Goal: Task Accomplishment & Management: Manage account settings

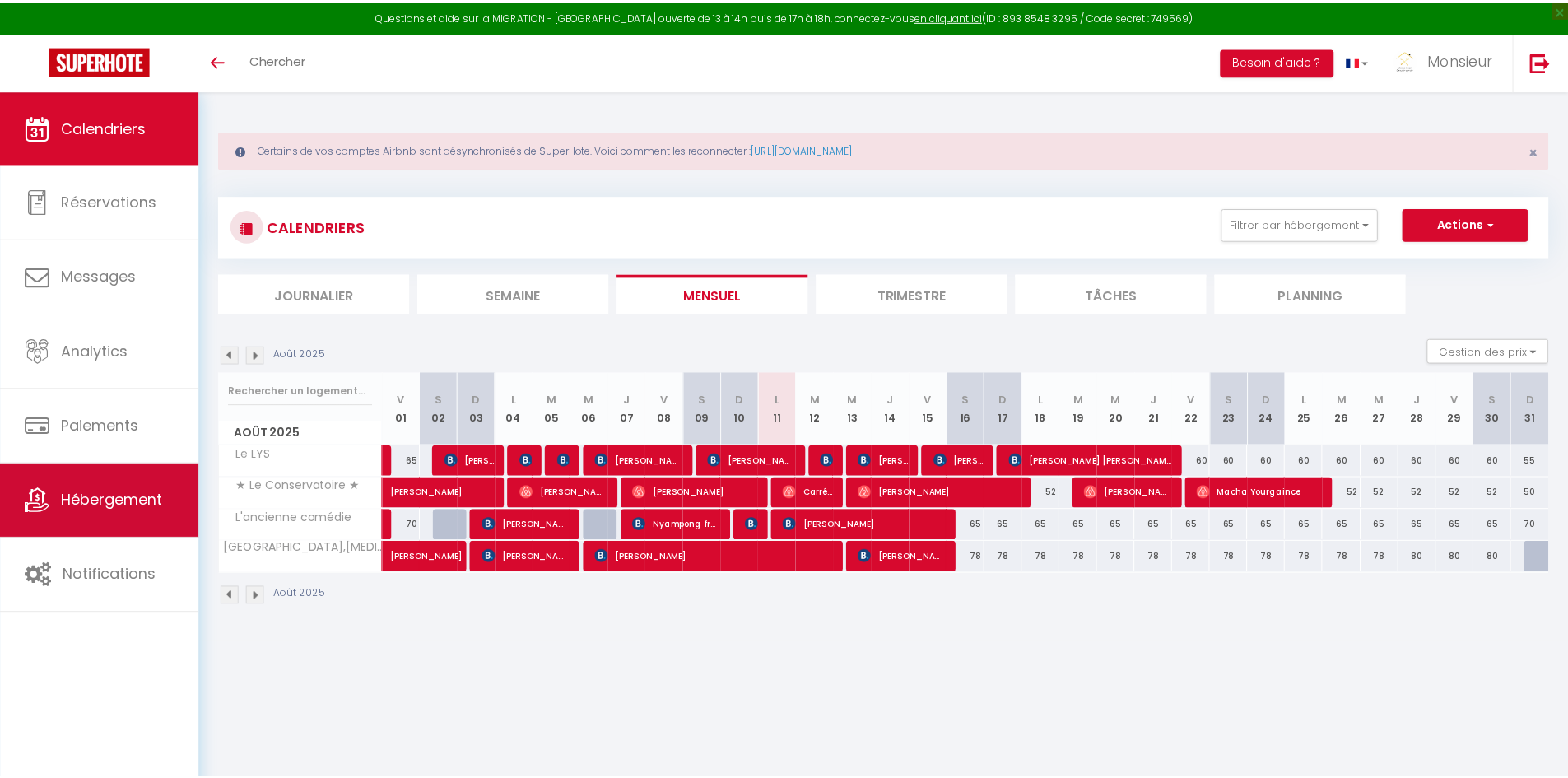
scroll to position [90, 0]
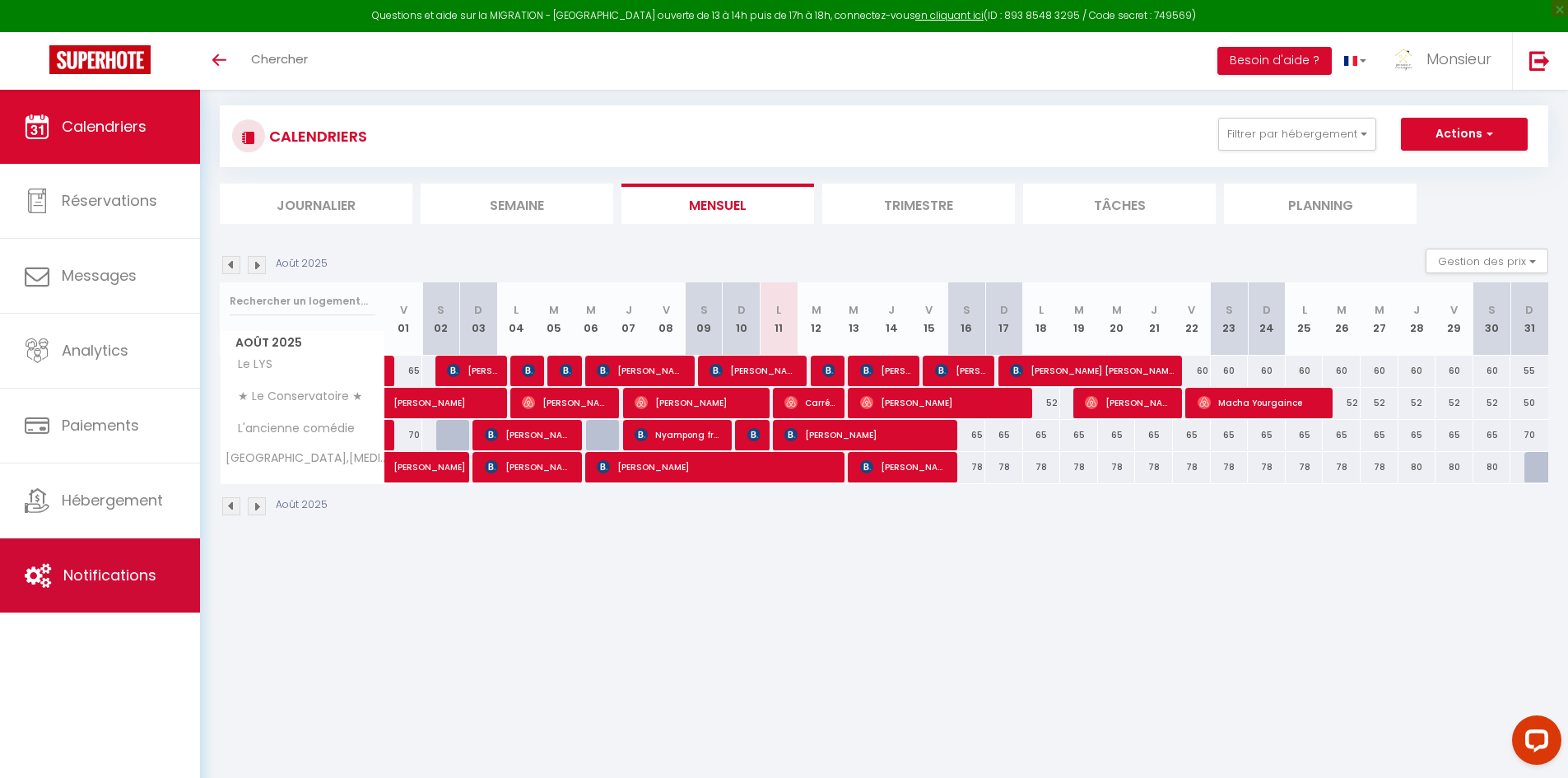
click at [129, 568] on span "Notifications" at bounding box center [110, 575] width 93 height 20
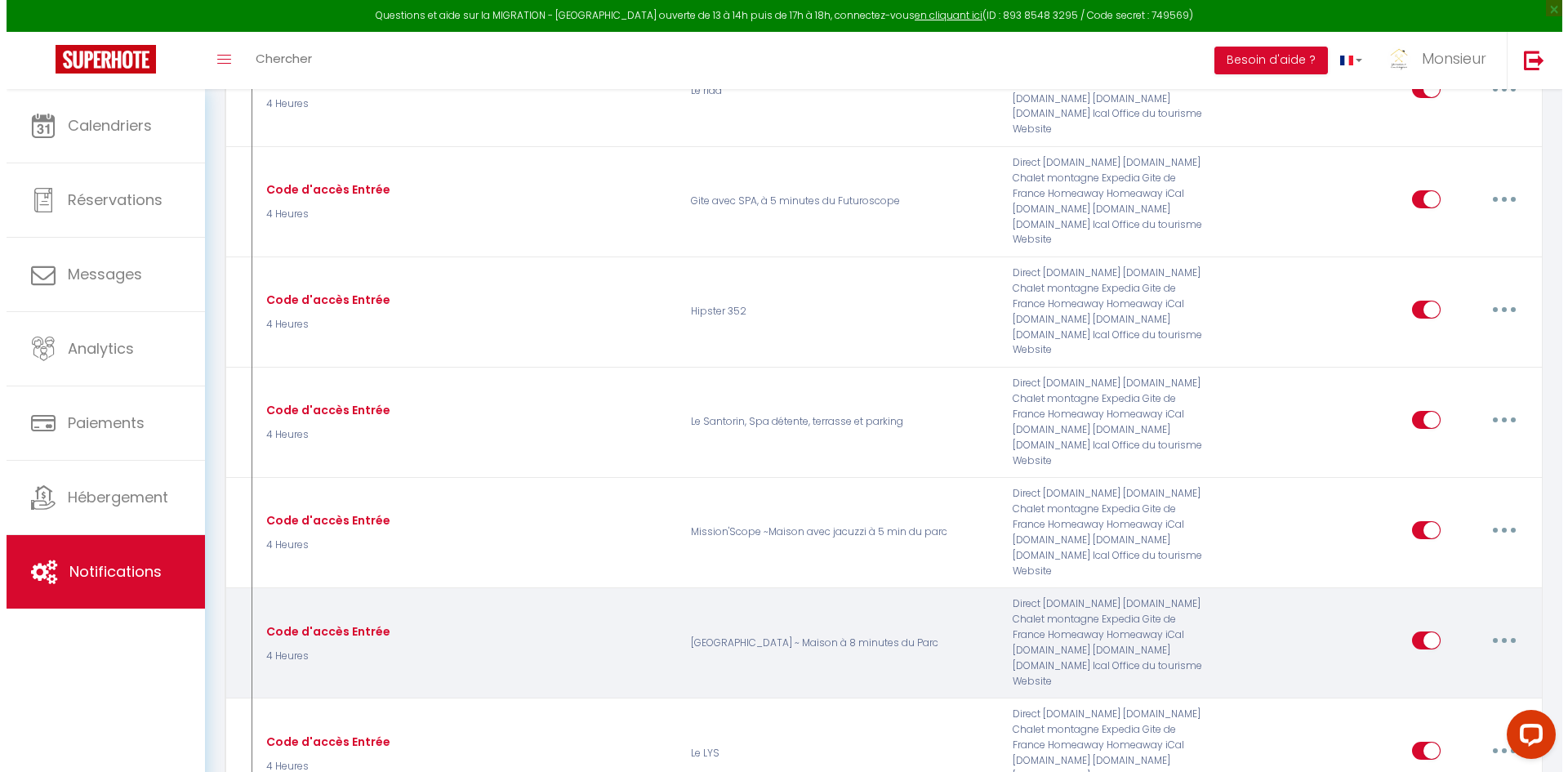
scroll to position [8574, 0]
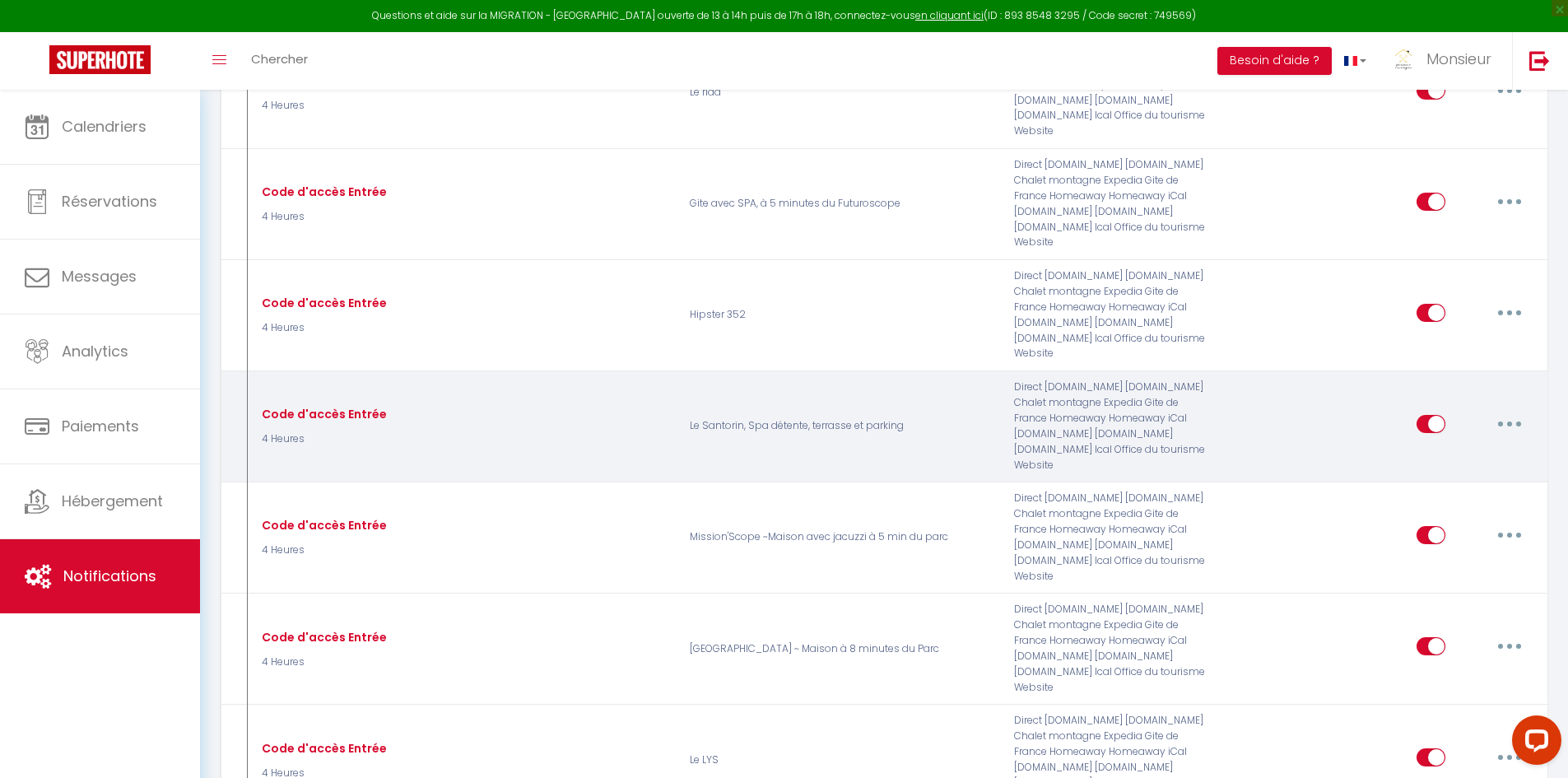
click at [1508, 421] on icon "button" at bounding box center [1509, 423] width 5 height 5
click at [1469, 447] on link "Editer" at bounding box center [1467, 460] width 122 height 28
type input "Code d'accès Entrée"
select select "4 Heures"
select select "if_booking_is_paid"
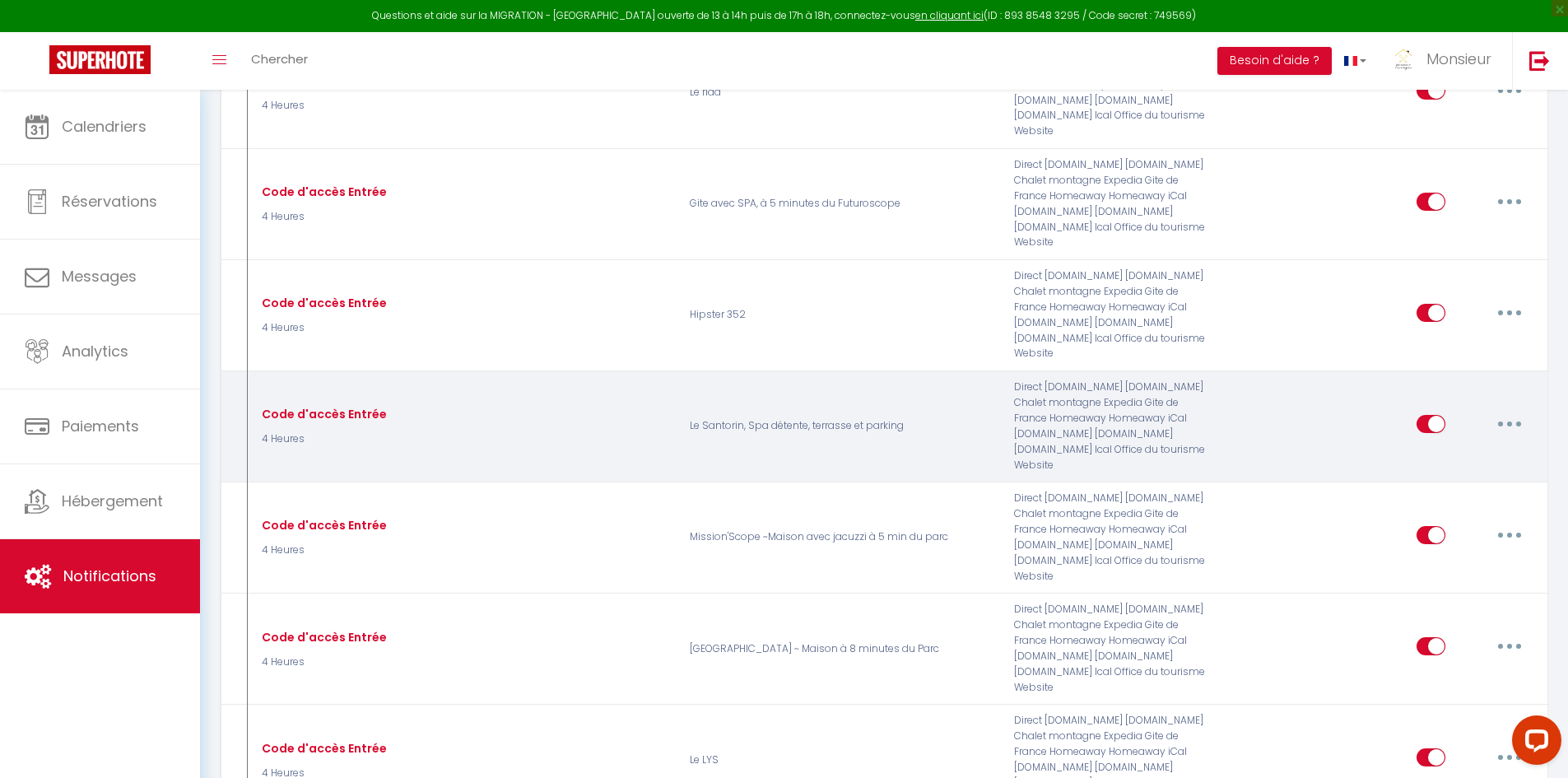
checkbox input "true"
checkbox input "false"
radio input "true"
type input "Procédure pour le checkin - [RENTAL:NAME]"
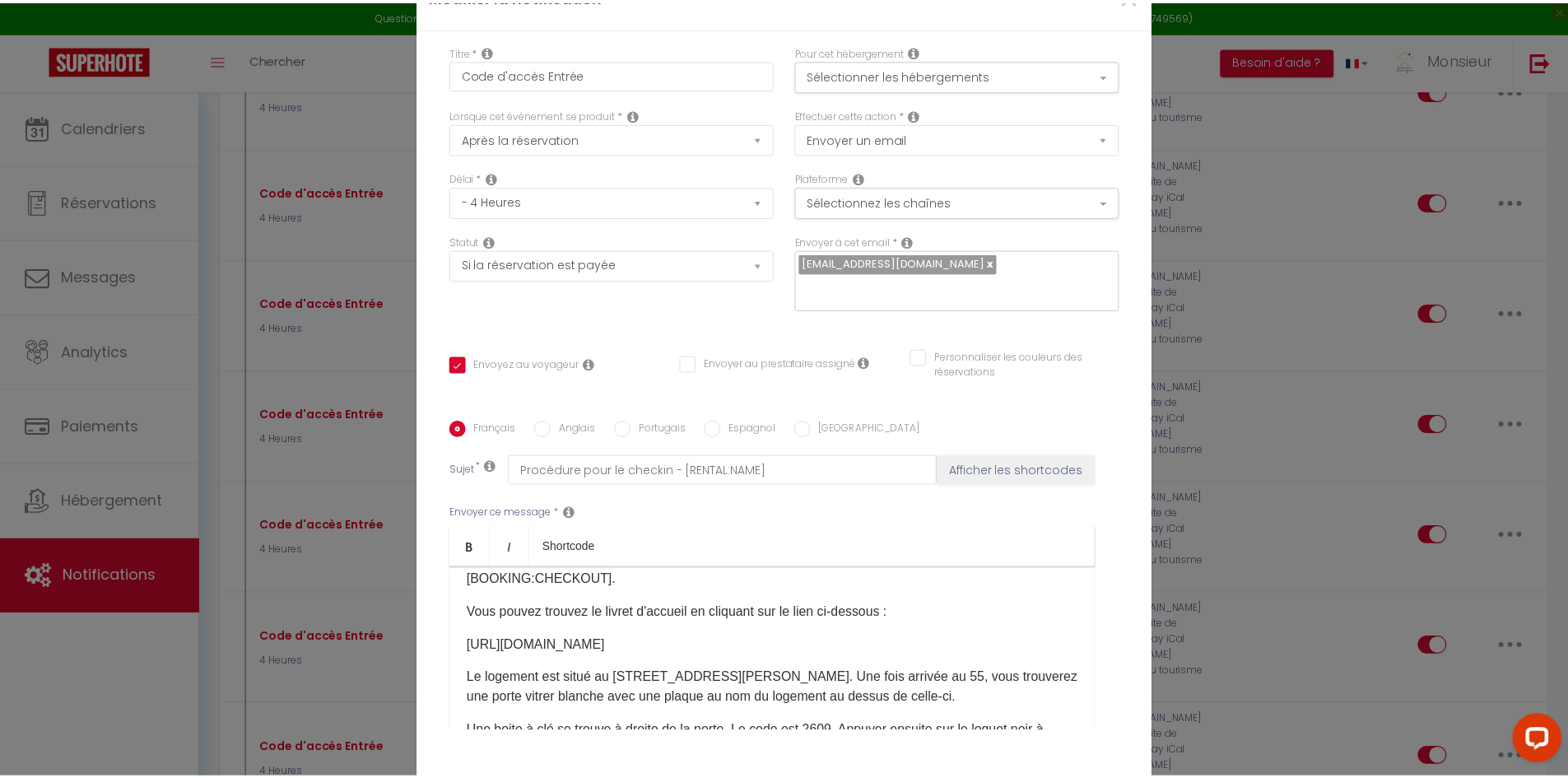
scroll to position [82, 0]
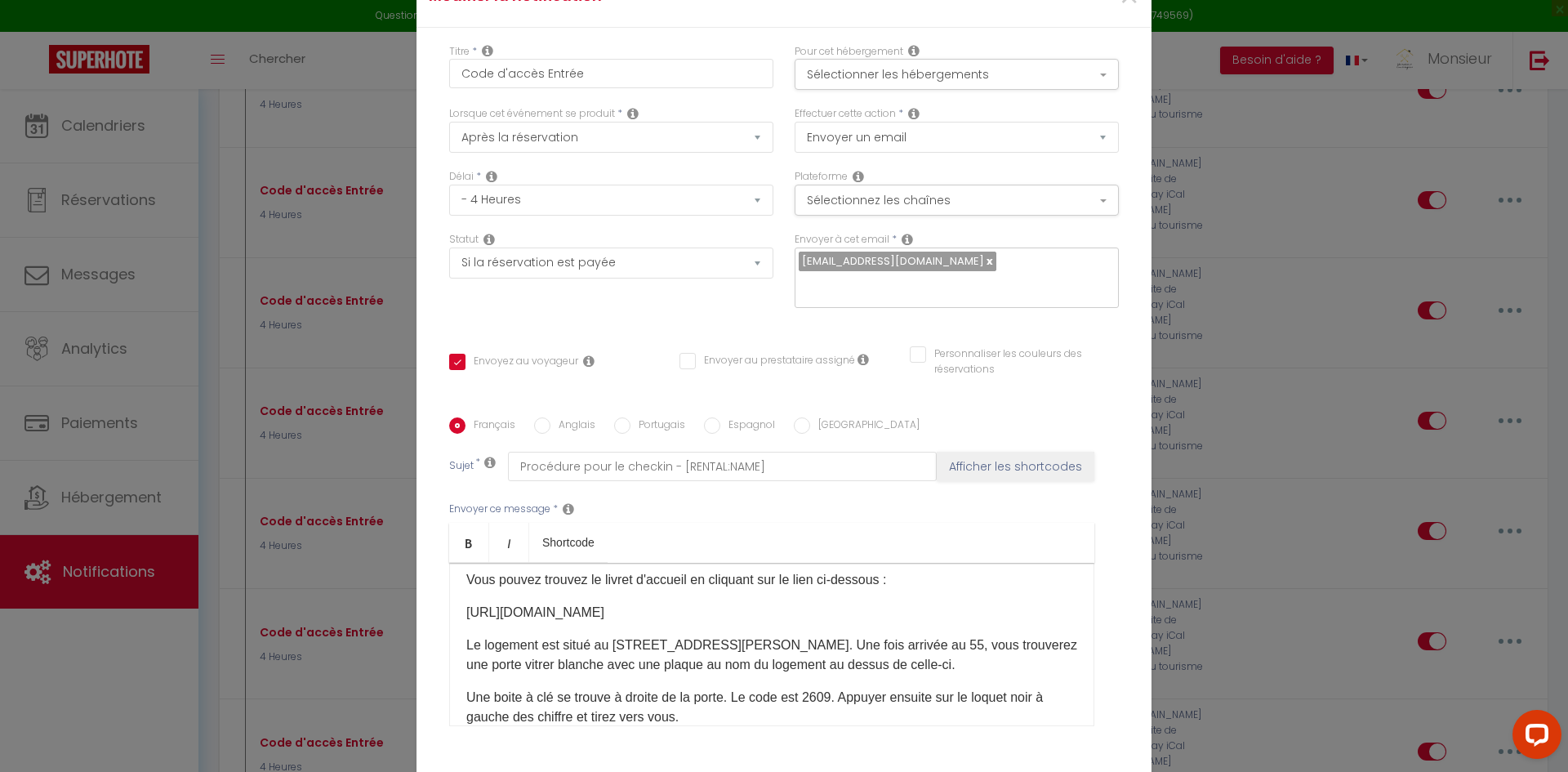
drag, startPoint x: 647, startPoint y: 613, endPoint x: 453, endPoint y: 617, distance: 194.0
click at [454, 619] on div "Bonjour [GUEST:FIRST_NAME], bienvenue à [GEOGRAPHIC_DATA] Nous sommes ravis de …" at bounding box center [771, 644] width 645 height 163
copy p "[URL][DOMAIN_NAME]"
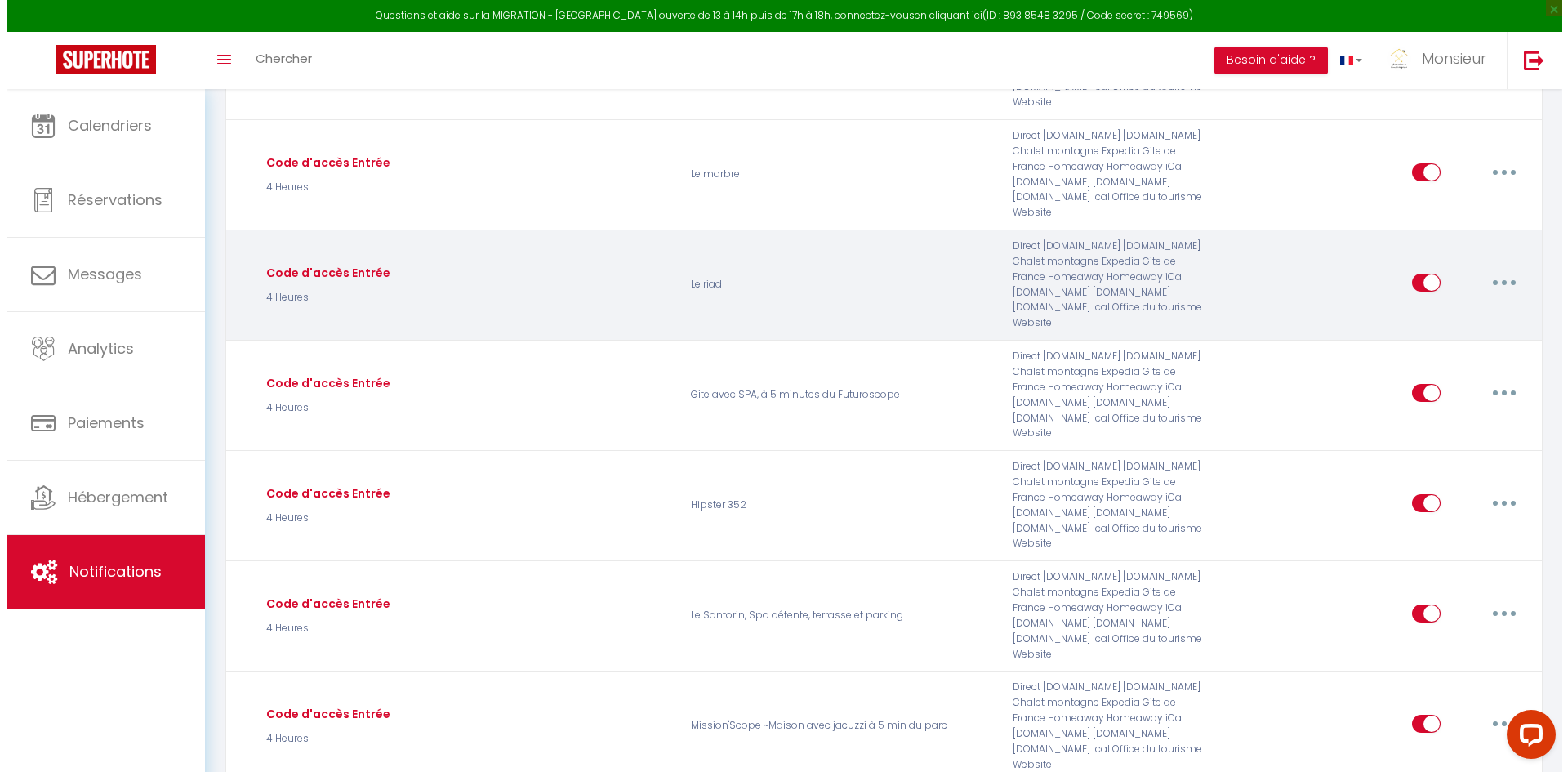
scroll to position [8410, 0]
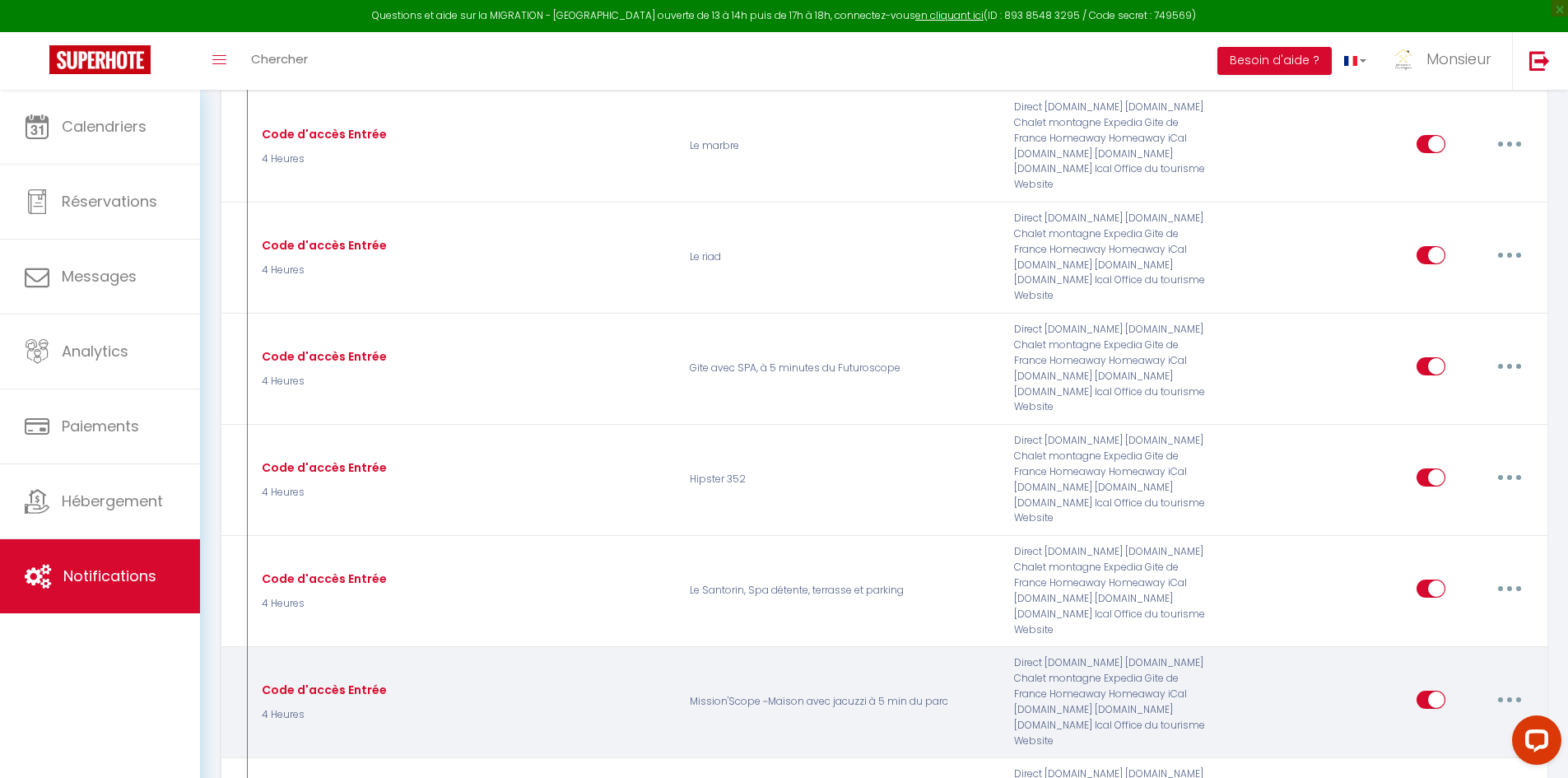
click at [1509, 686] on button "button" at bounding box center [1510, 699] width 47 height 26
click at [1472, 723] on link "Editer" at bounding box center [1467, 736] width 122 height 28
checkbox input "true"
checkbox input "false"
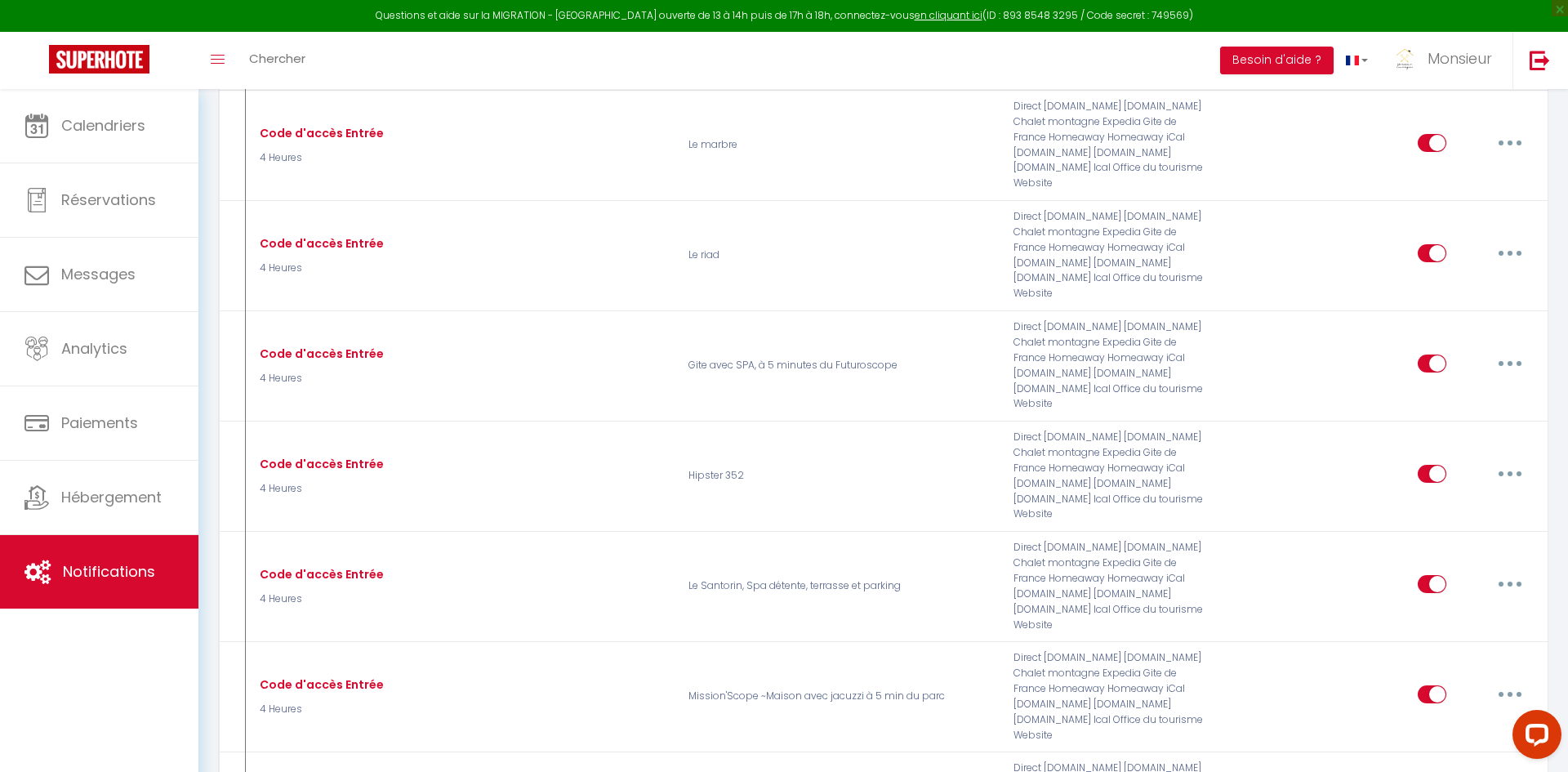
scroll to position [31, 0]
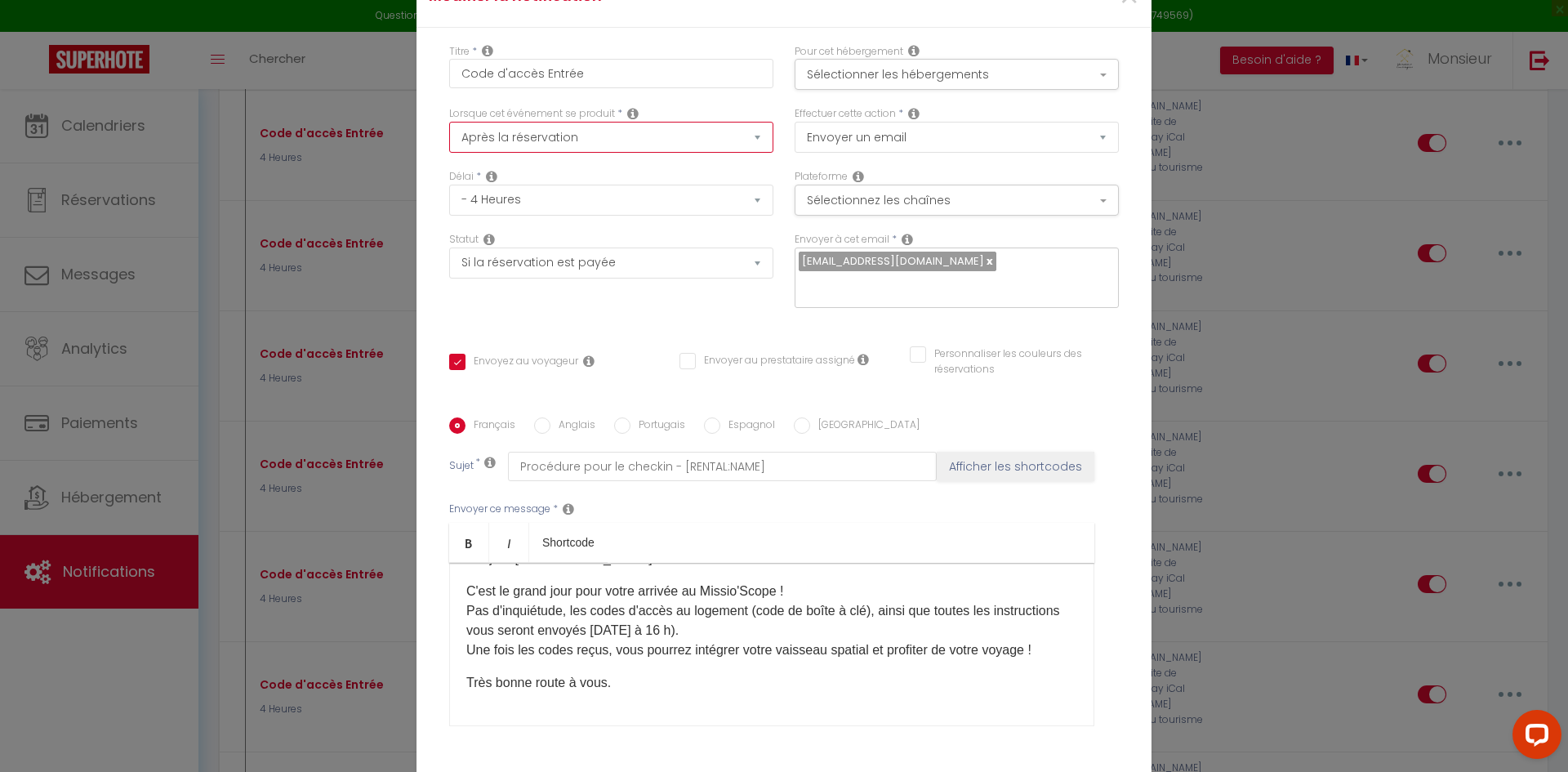
click at [666, 136] on select "Après la réservation Avant Checkin (à partir de 12h00) Après Checkin (à partir …" at bounding box center [610, 137] width 324 height 31
click at [701, 132] on select "Après la réservation Avant Checkin (à partir de 12h00) Après Checkin (à partir …" at bounding box center [610, 137] width 324 height 31
click at [593, 192] on select "Immédiat - 10 Minutes - 1 Heure - 2 Heures - 3 Heures - 4 Heures - 5 Heures - 6…" at bounding box center [610, 200] width 324 height 31
select select "5 Heures"
click at [449, 185] on select "Immédiat - 10 Minutes - 1 Heure - 2 Heures - 3 Heures - 4 Heures - 5 Heures - 6…" at bounding box center [610, 200] width 324 height 31
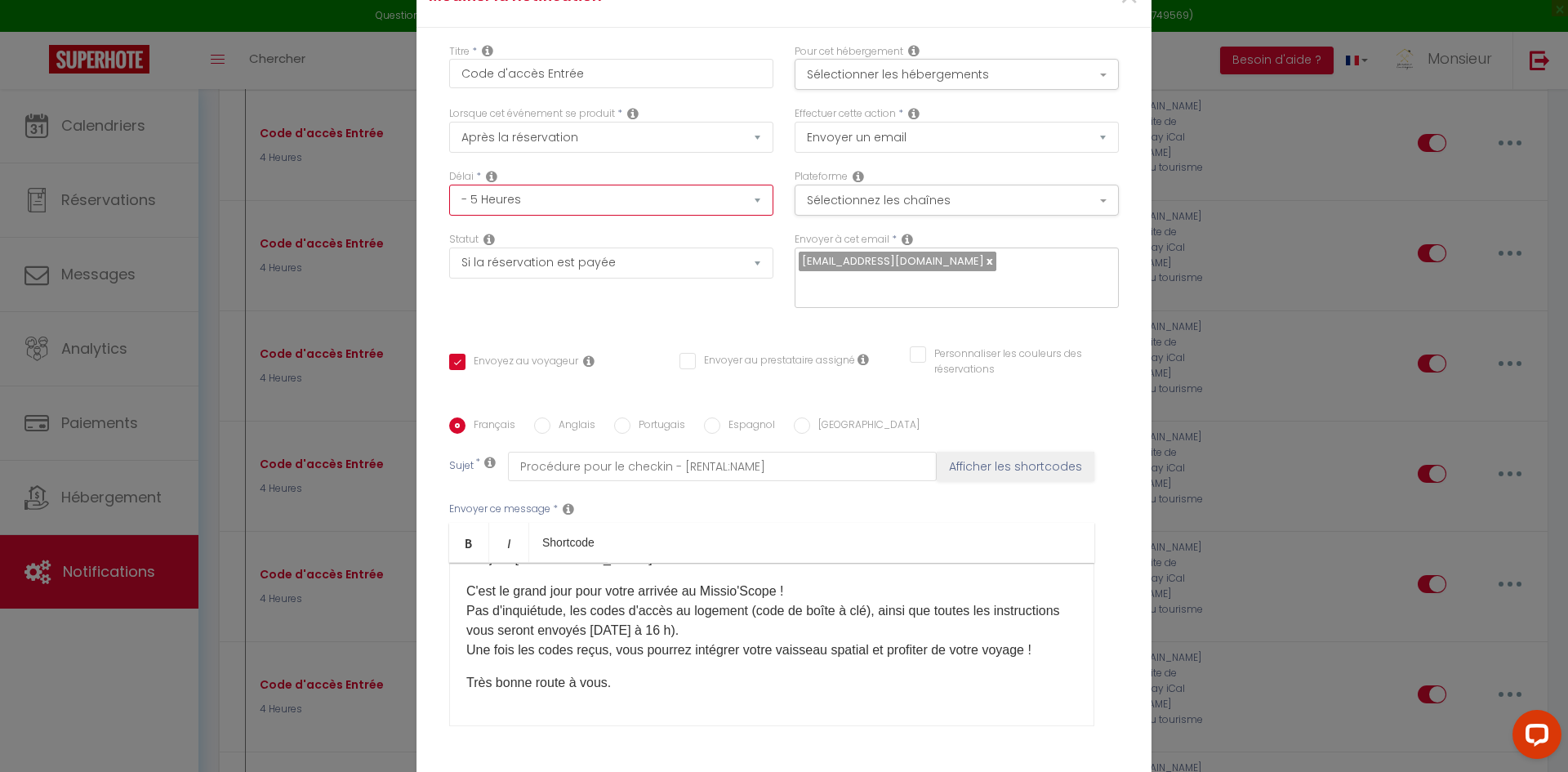
checkbox input "true"
checkbox input "false"
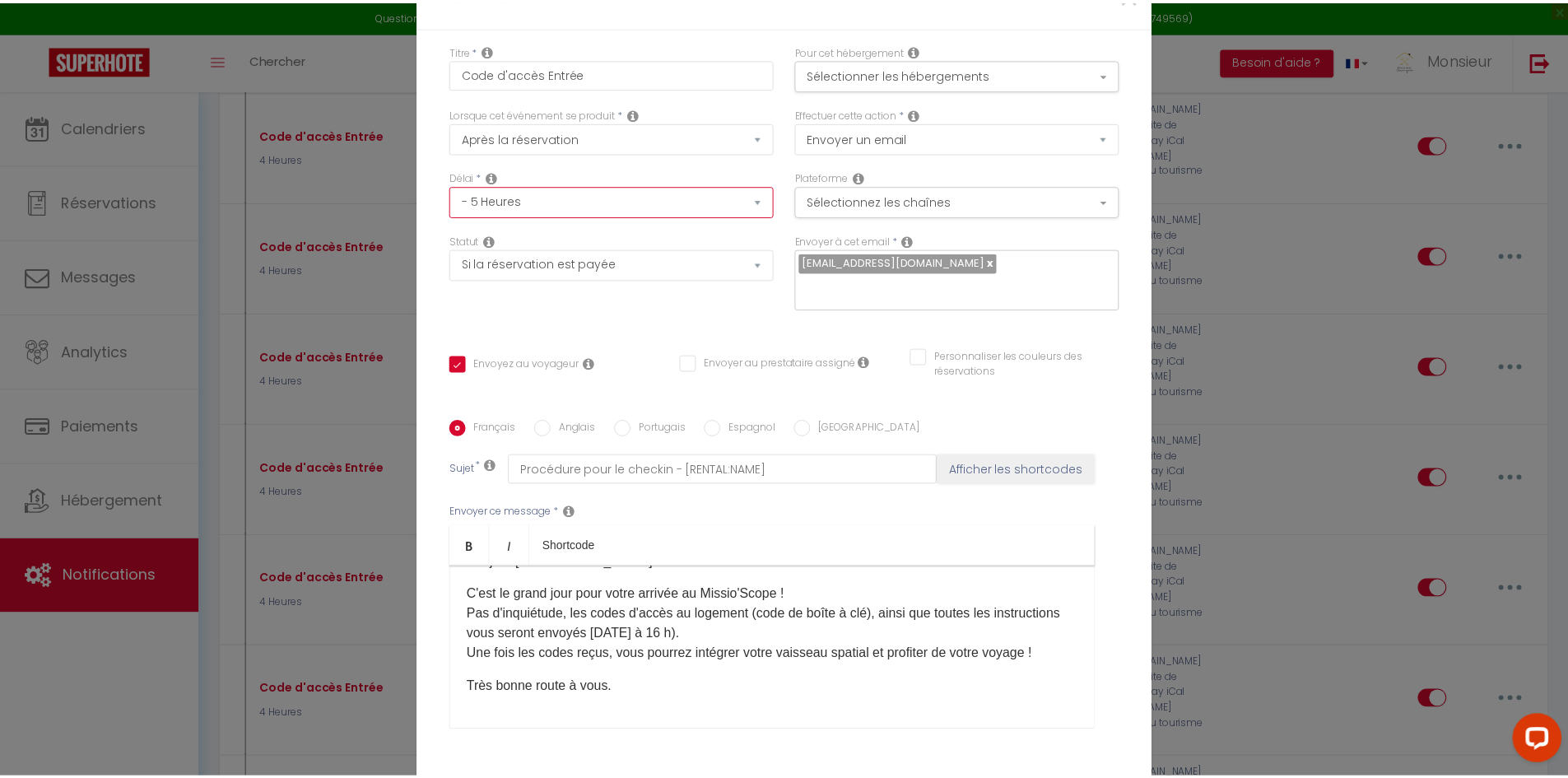
scroll to position [0, 0]
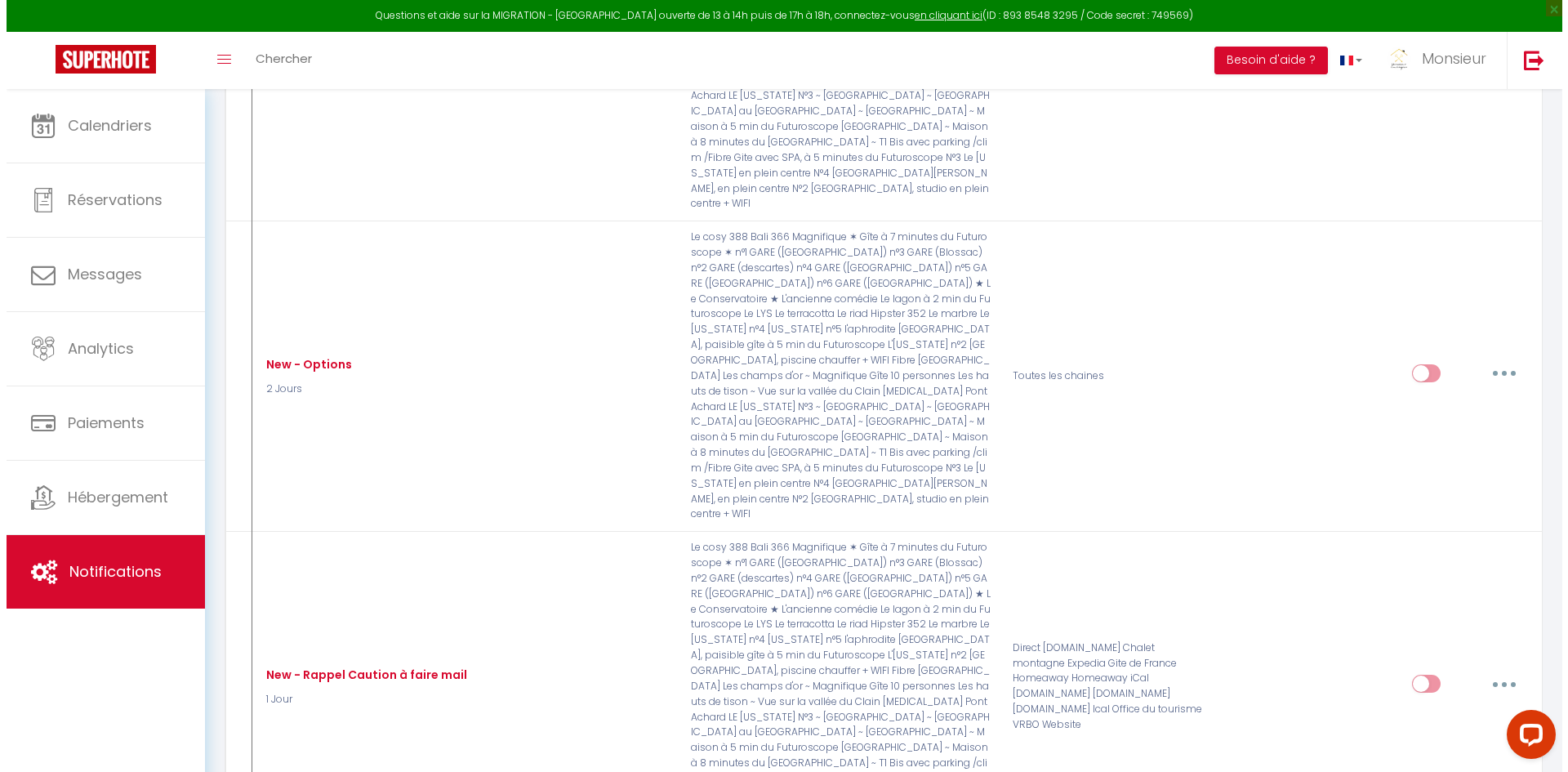
scroll to position [15187, 0]
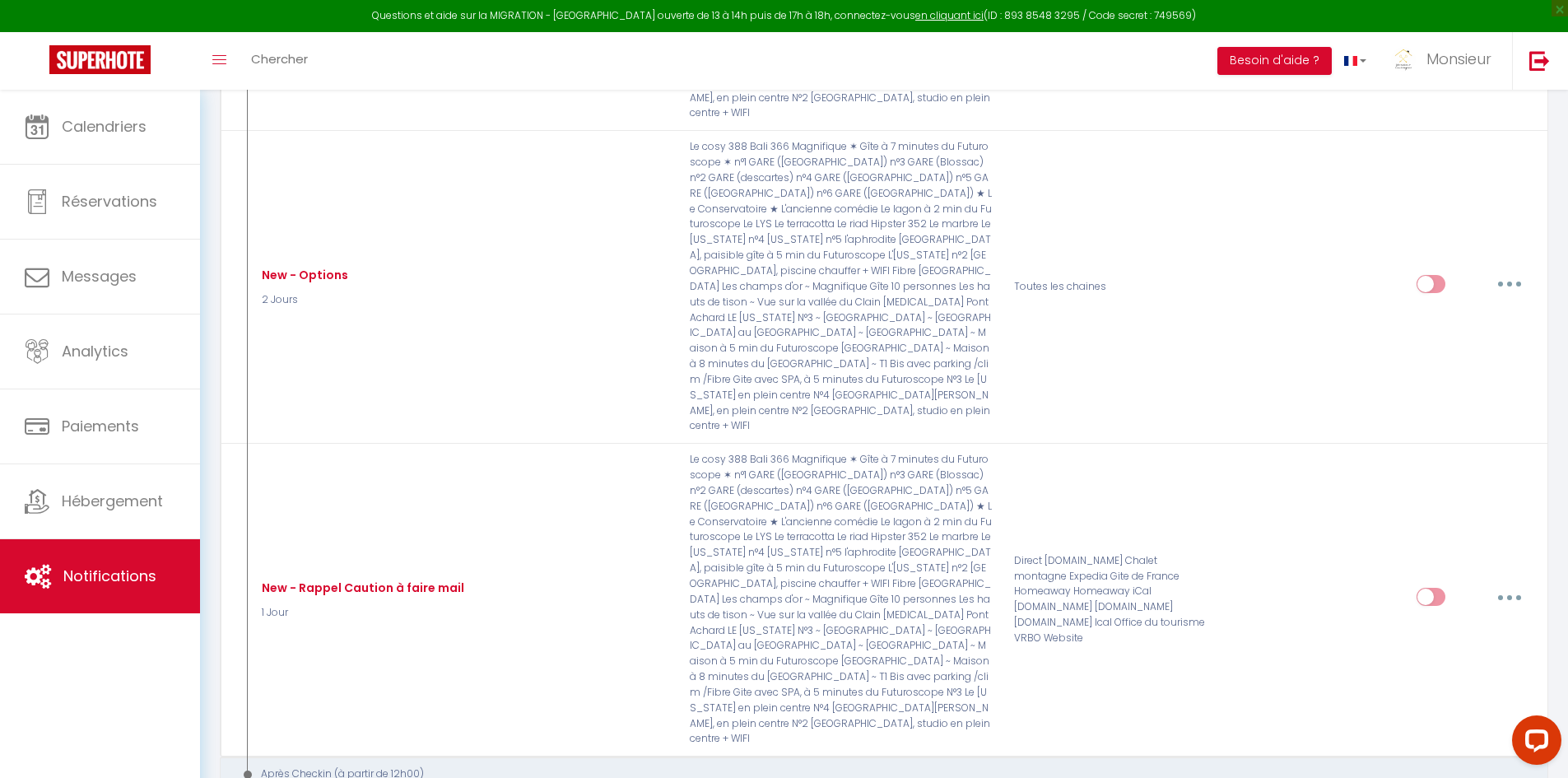
select select "3"
checkbox input "true"
checkbox input "false"
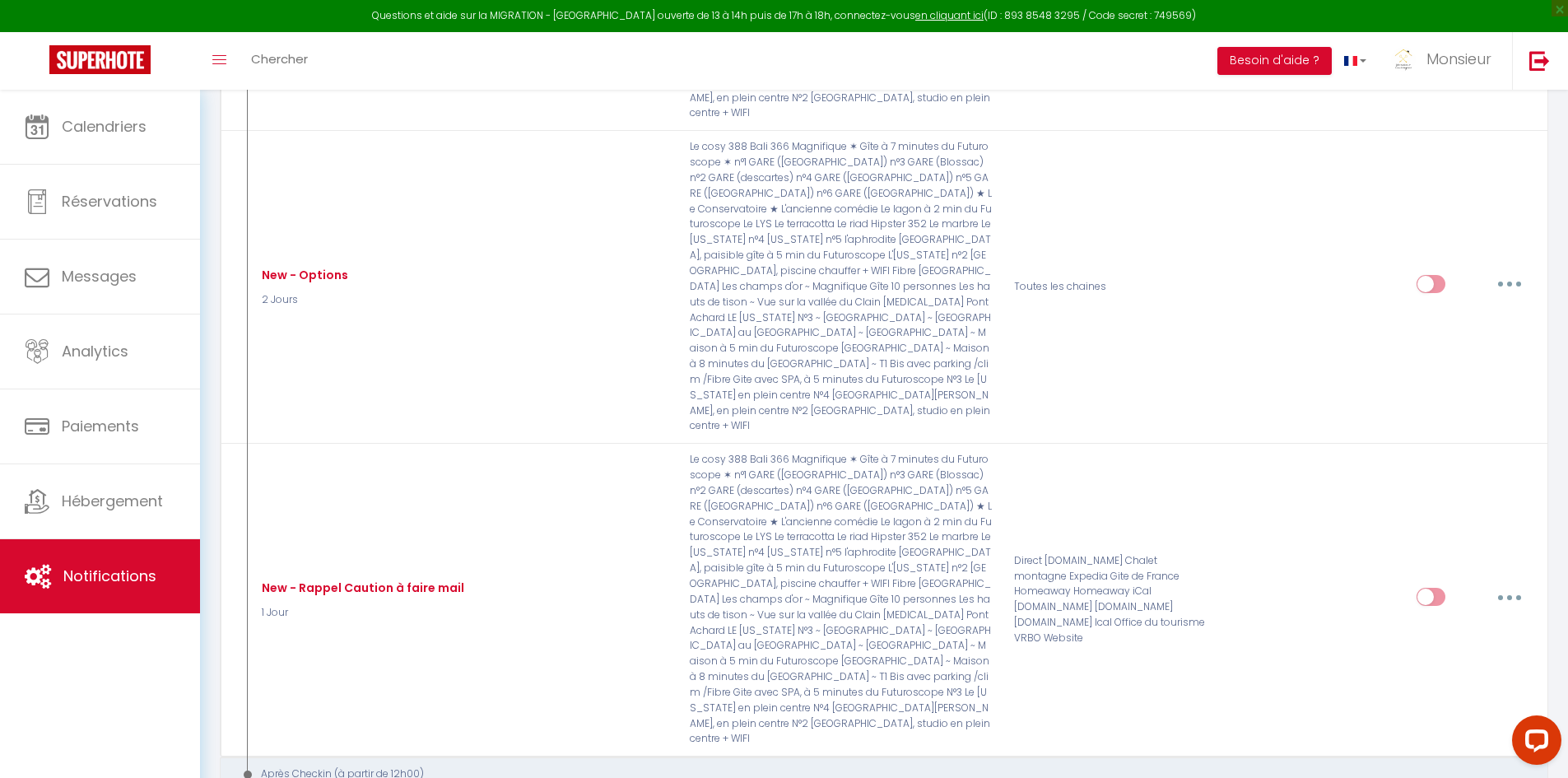
checkbox input "false"
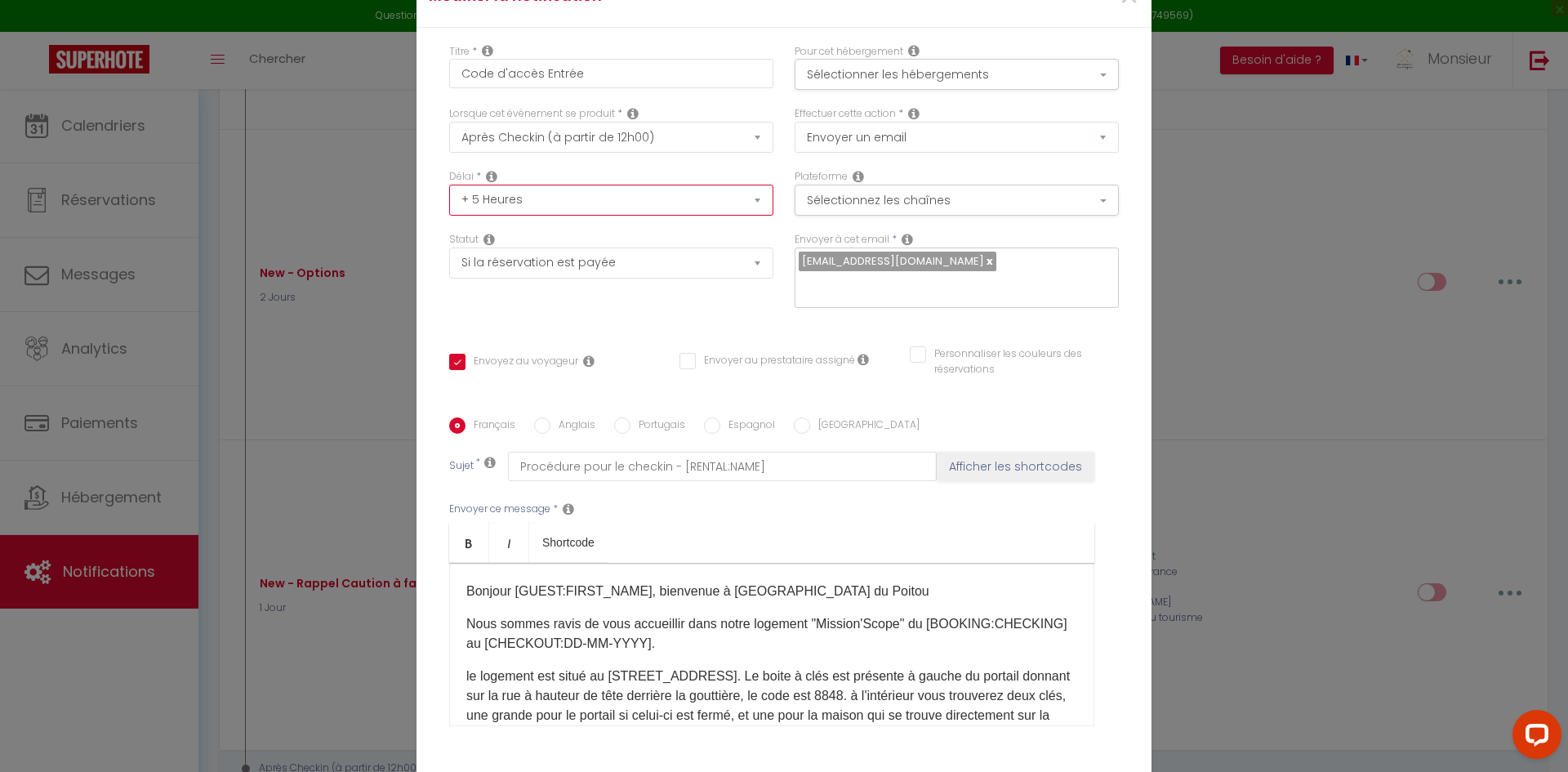
click at [583, 201] on select "Immédiat + 10 Minutes + 1 Heure + 2 Heures + 3 Heures + 4 Heures + 5 Heures + 6…" at bounding box center [610, 200] width 324 height 31
select select "4 Heures"
click at [449, 185] on select "Immédiat + 10 Minutes + 1 Heure + 2 Heures + 3 Heures + 4 Heures + 5 Heures + 6…" at bounding box center [610, 200] width 324 height 31
checkbox input "true"
checkbox input "false"
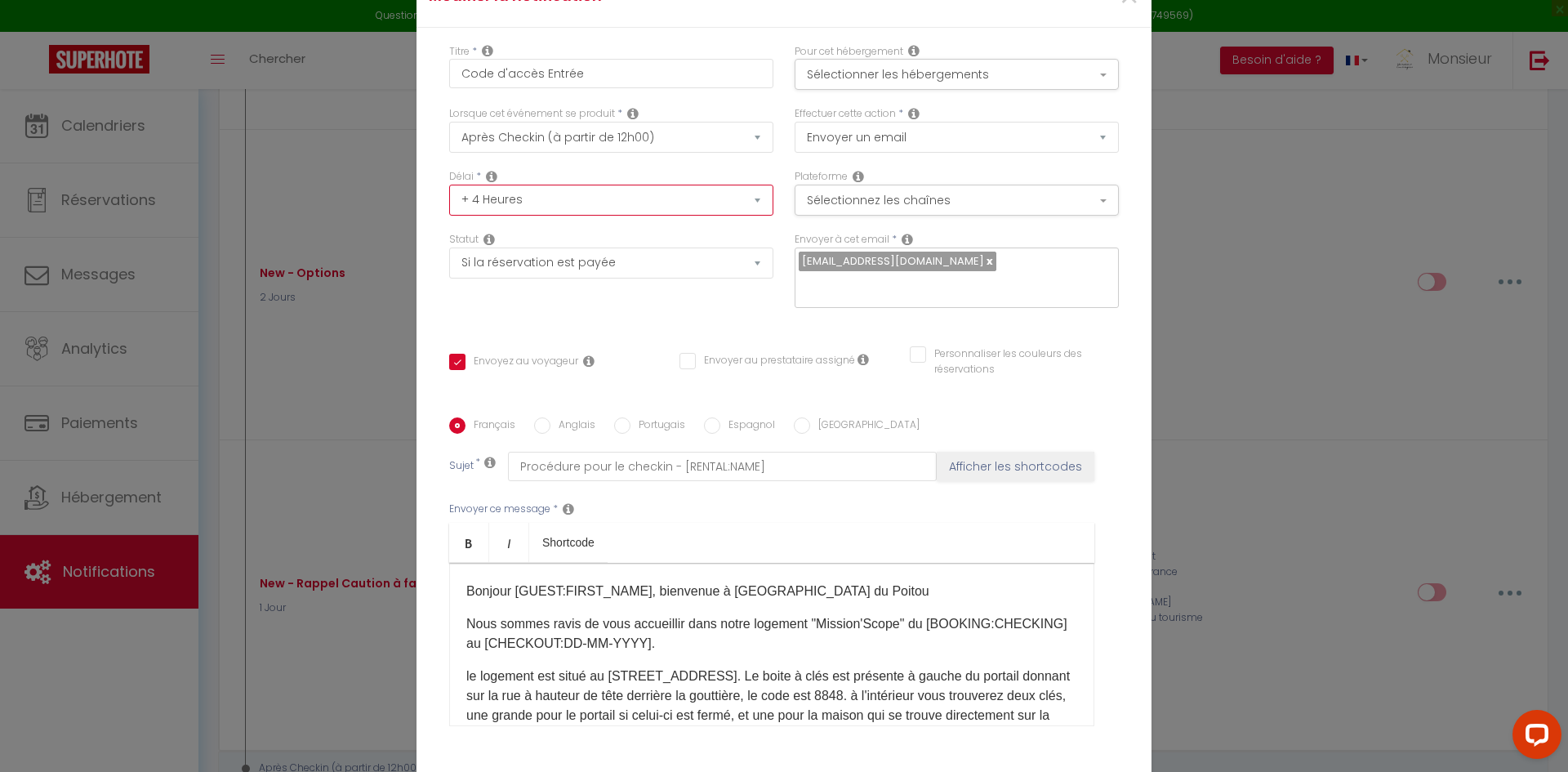
checkbox input "false"
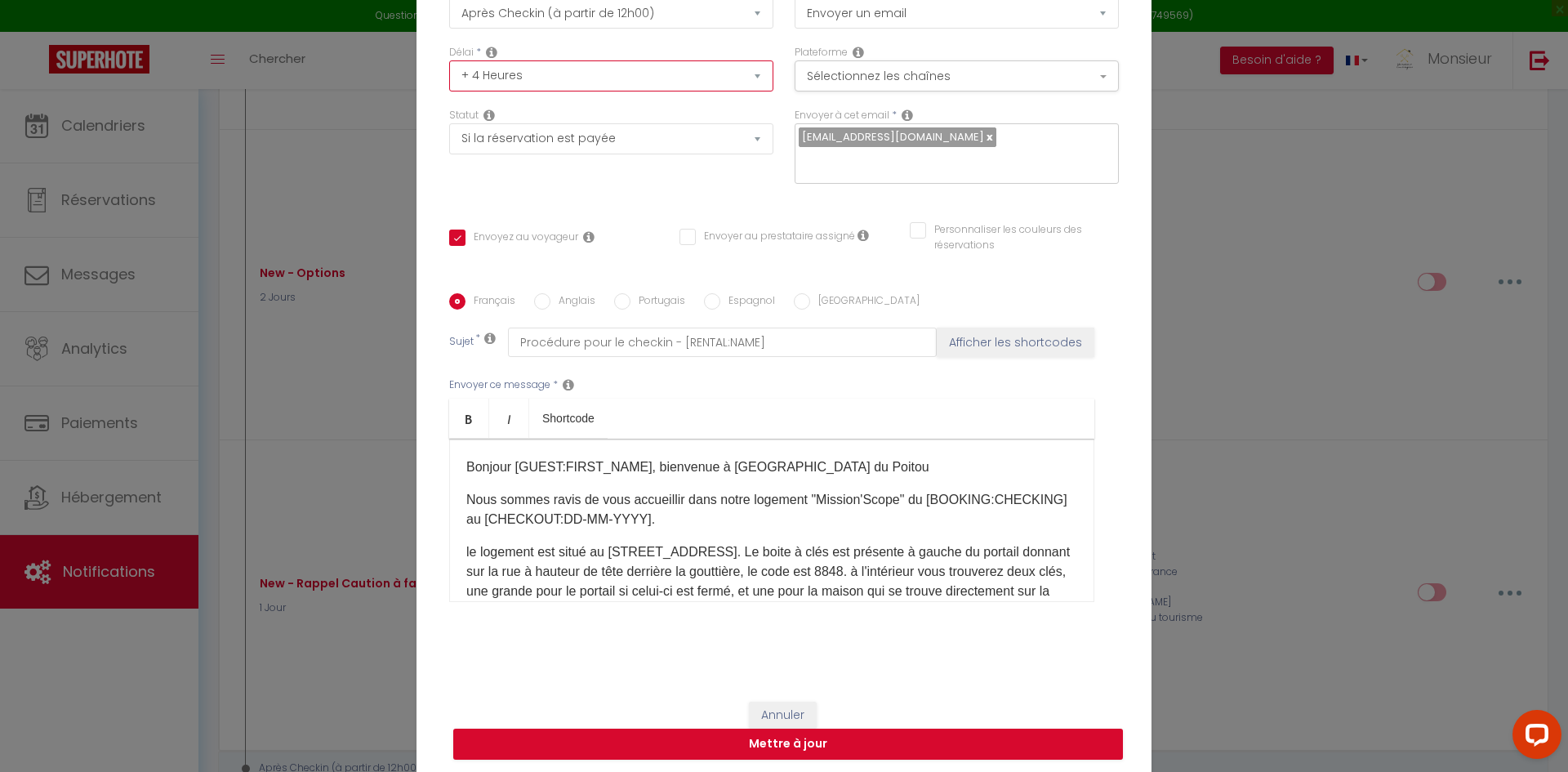
scroll to position [127, 0]
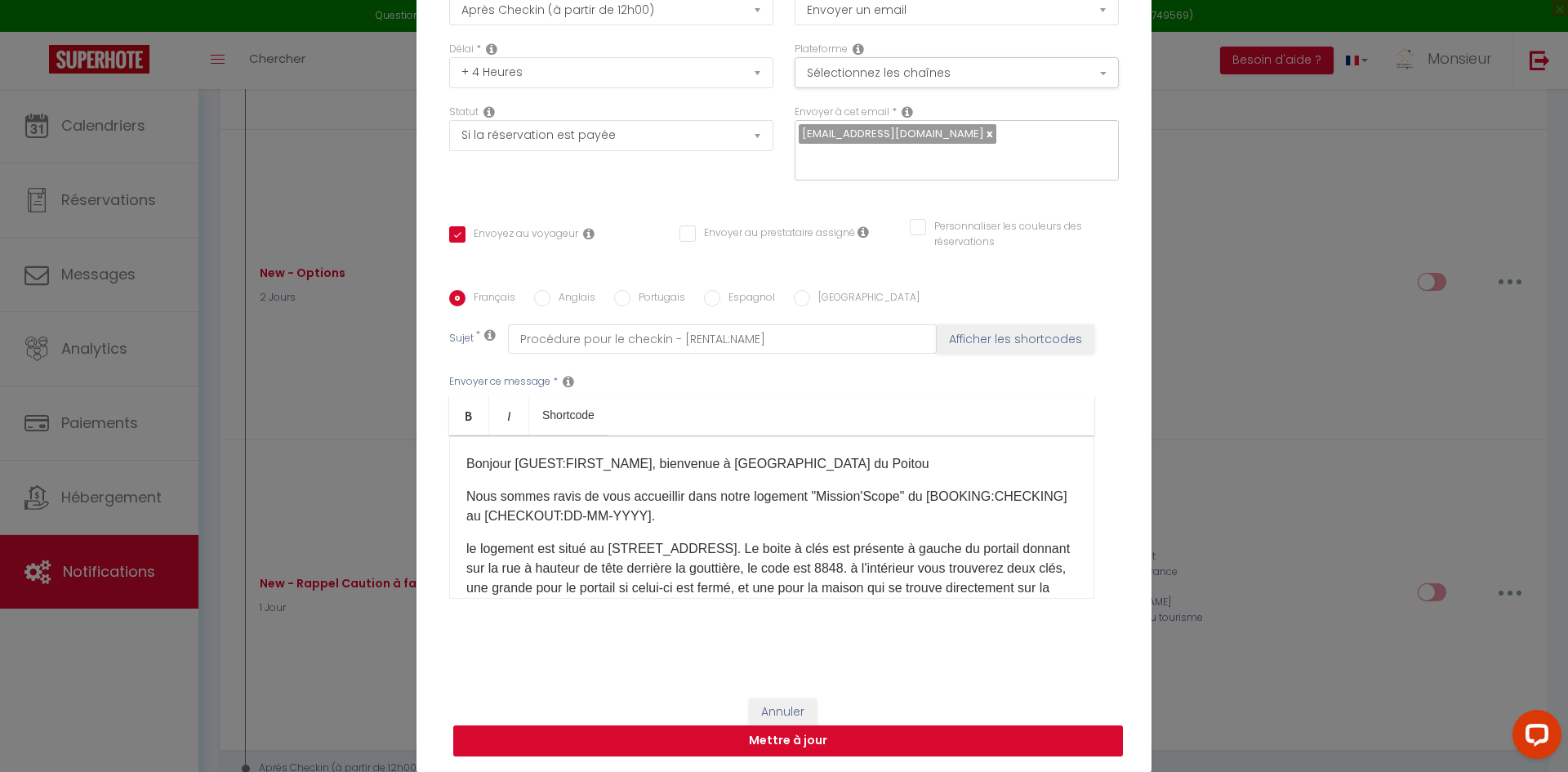
click at [859, 738] on button "Mettre à jour" at bounding box center [787, 740] width 669 height 31
checkbox input "true"
checkbox input "false"
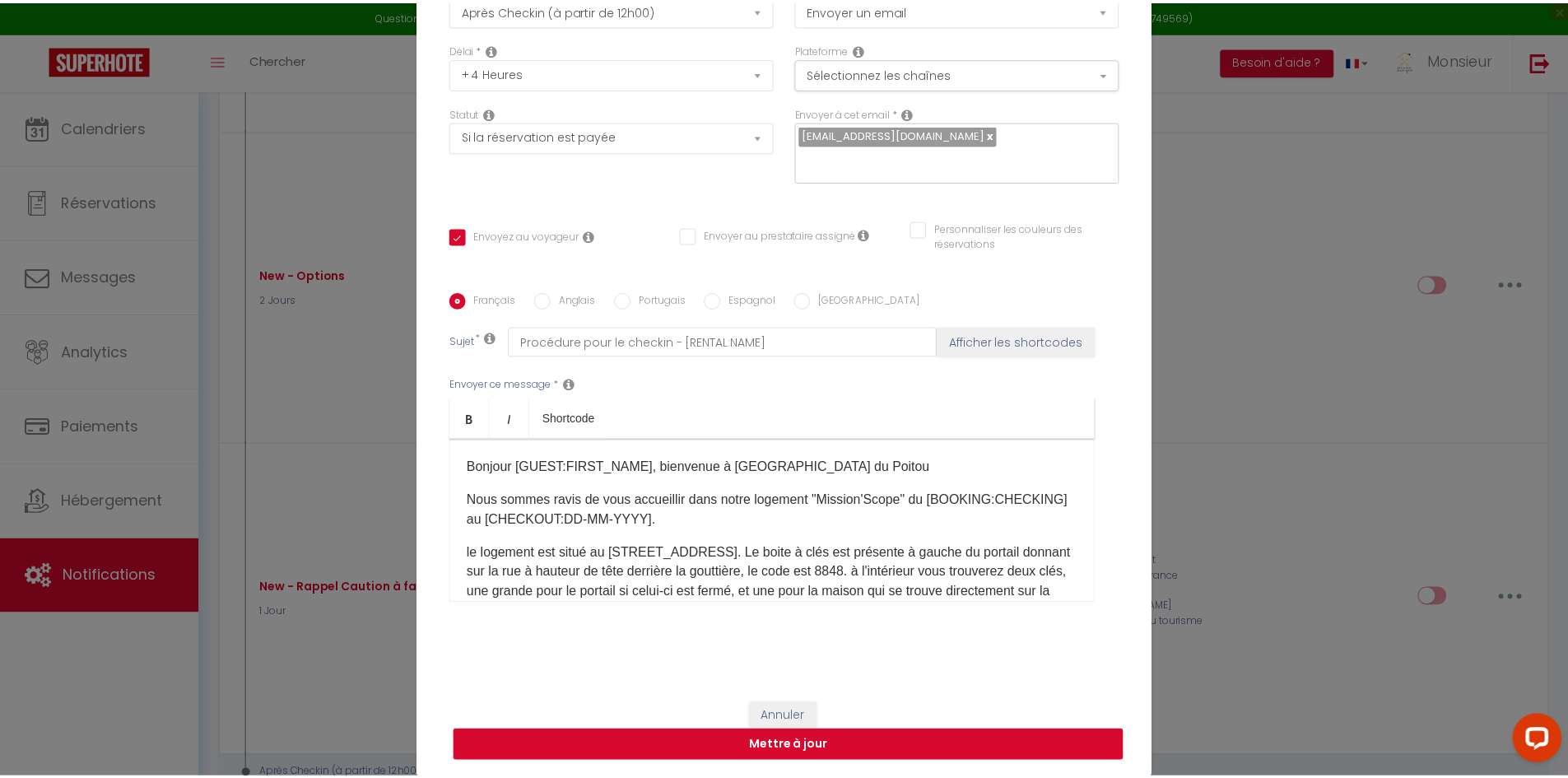
scroll to position [120, 0]
